Goal: Task Accomplishment & Management: Use online tool/utility

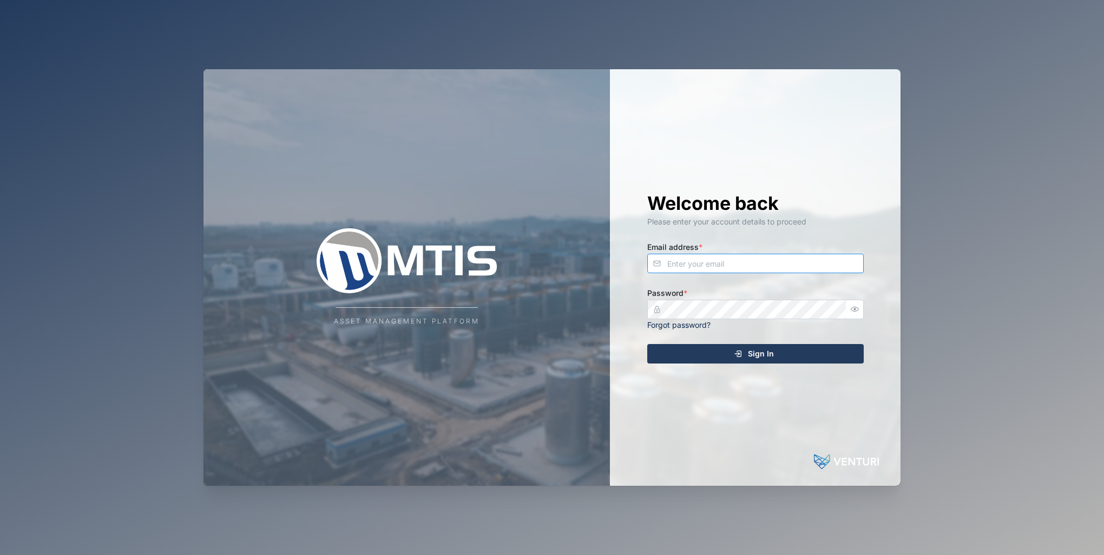
type input "[EMAIL_ADDRESS][DOMAIN_NAME]"
drag, startPoint x: 750, startPoint y: 349, endPoint x: 757, endPoint y: 341, distance: 11.1
click at [750, 349] on span "Sign In" at bounding box center [761, 354] width 26 height 18
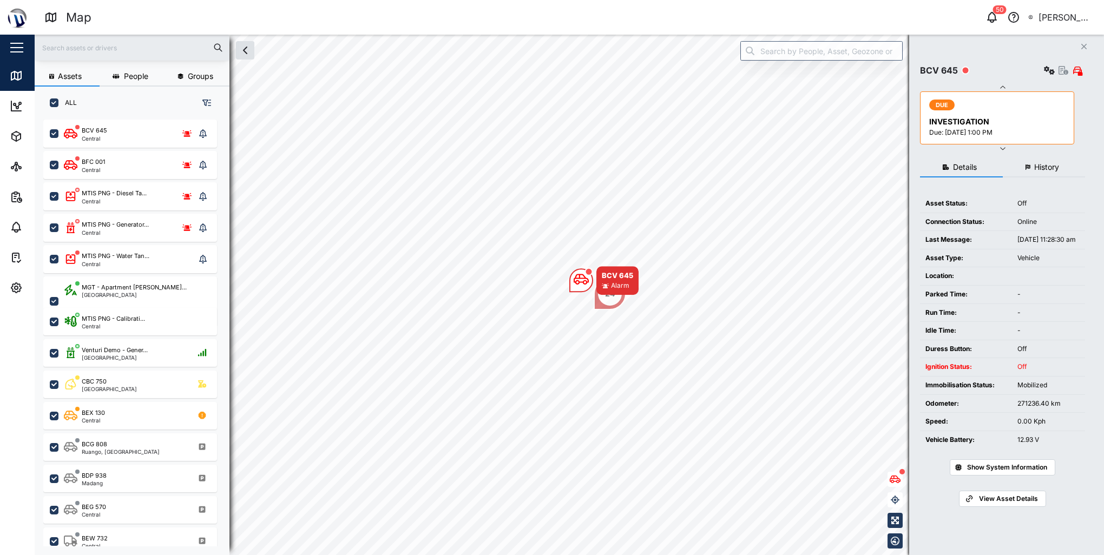
scroll to position [422, 169]
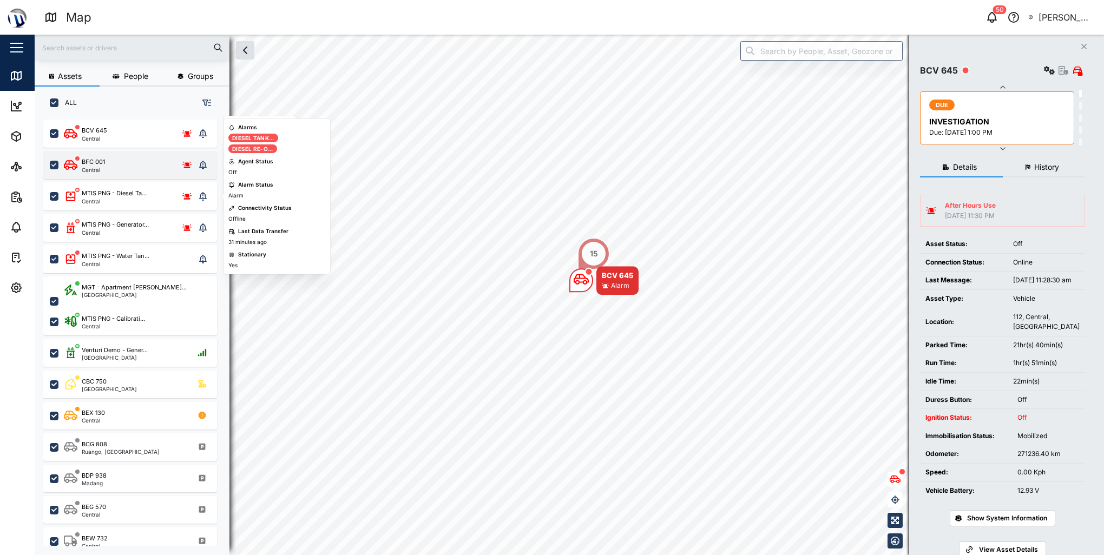
click at [121, 164] on div "BFC 001 Central" at bounding box center [129, 164] width 131 height 15
